Goal: Information Seeking & Learning: Learn about a topic

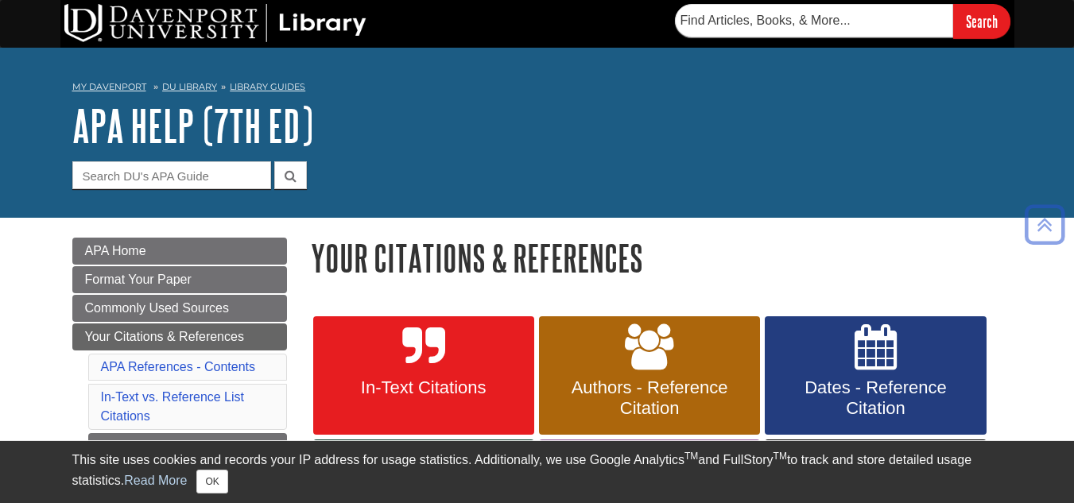
scroll to position [398, 0]
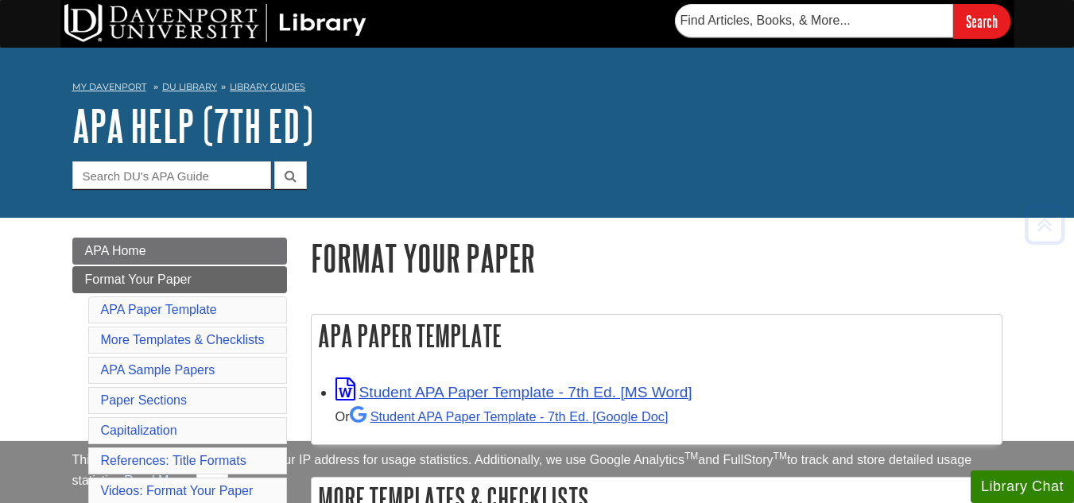
scroll to position [437, 0]
